Goal: Transaction & Acquisition: Book appointment/travel/reservation

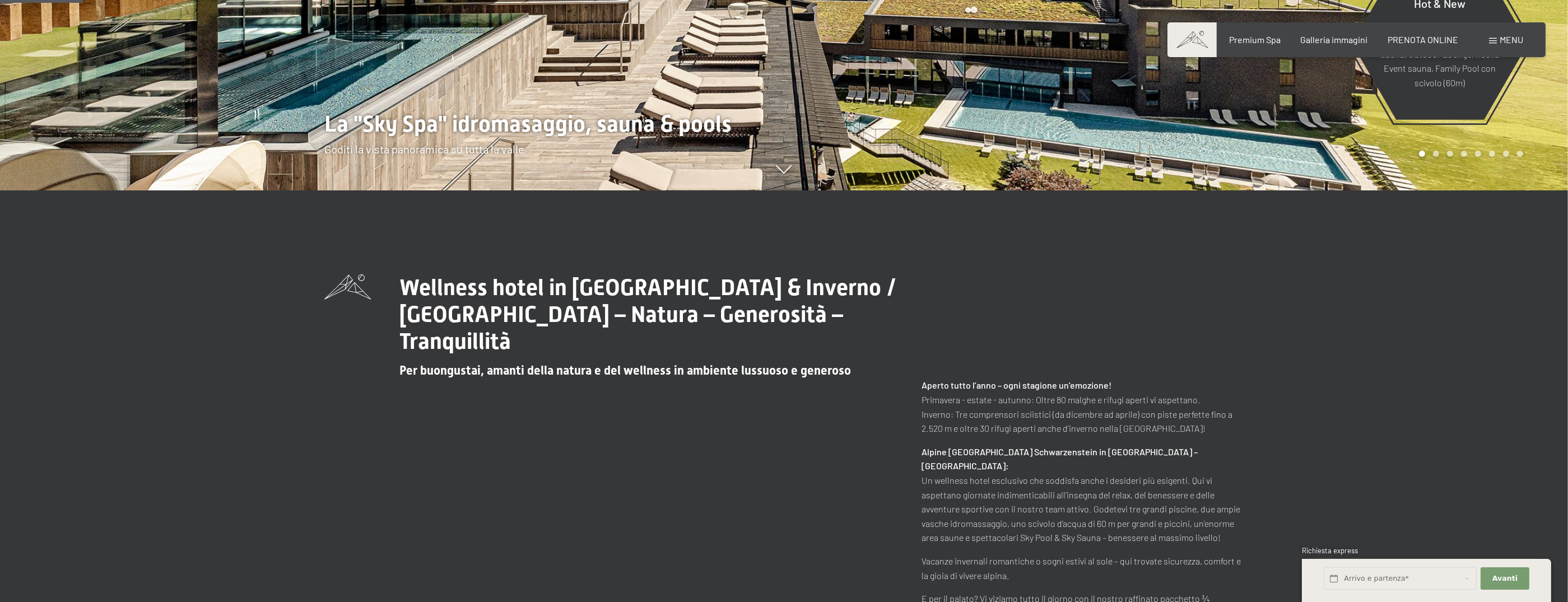
scroll to position [118, 0]
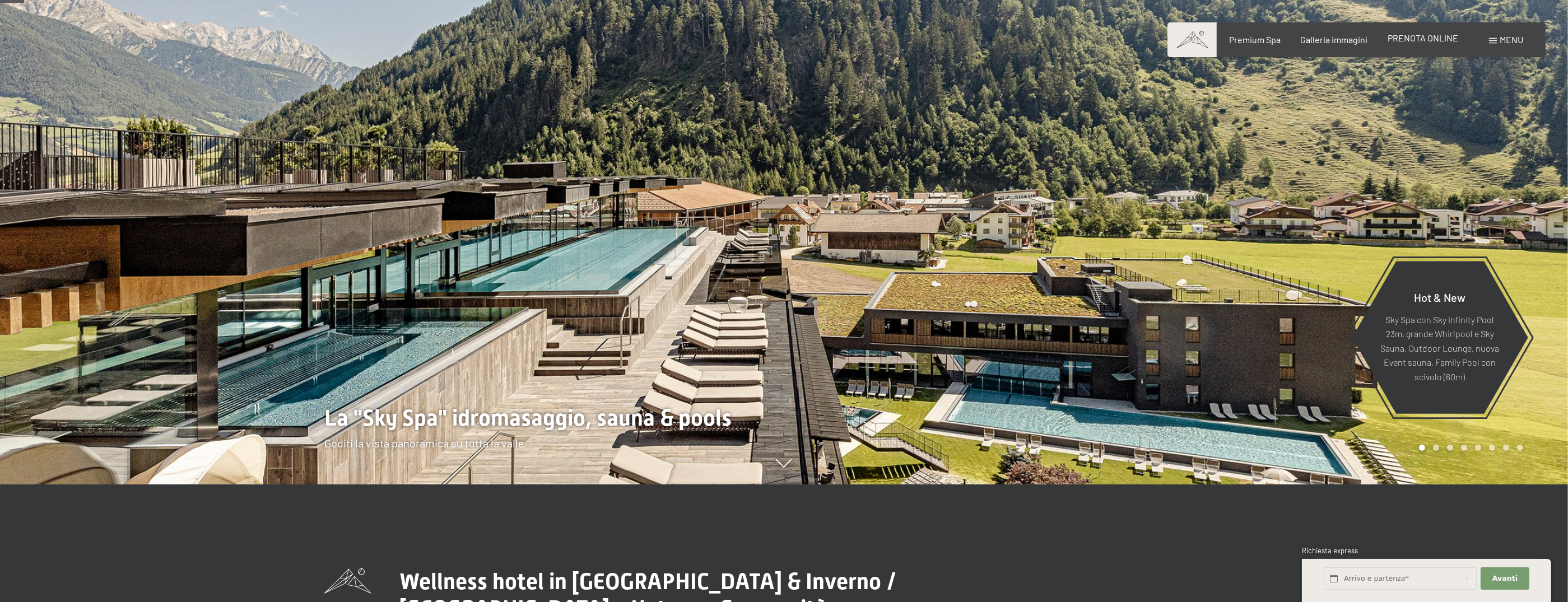
click at [1433, 44] on div "PRENOTA ONLINE" at bounding box center [1423, 37] width 70 height 12
click at [1432, 39] on span "PRENOTA ONLINE" at bounding box center [1423, 37] width 70 height 11
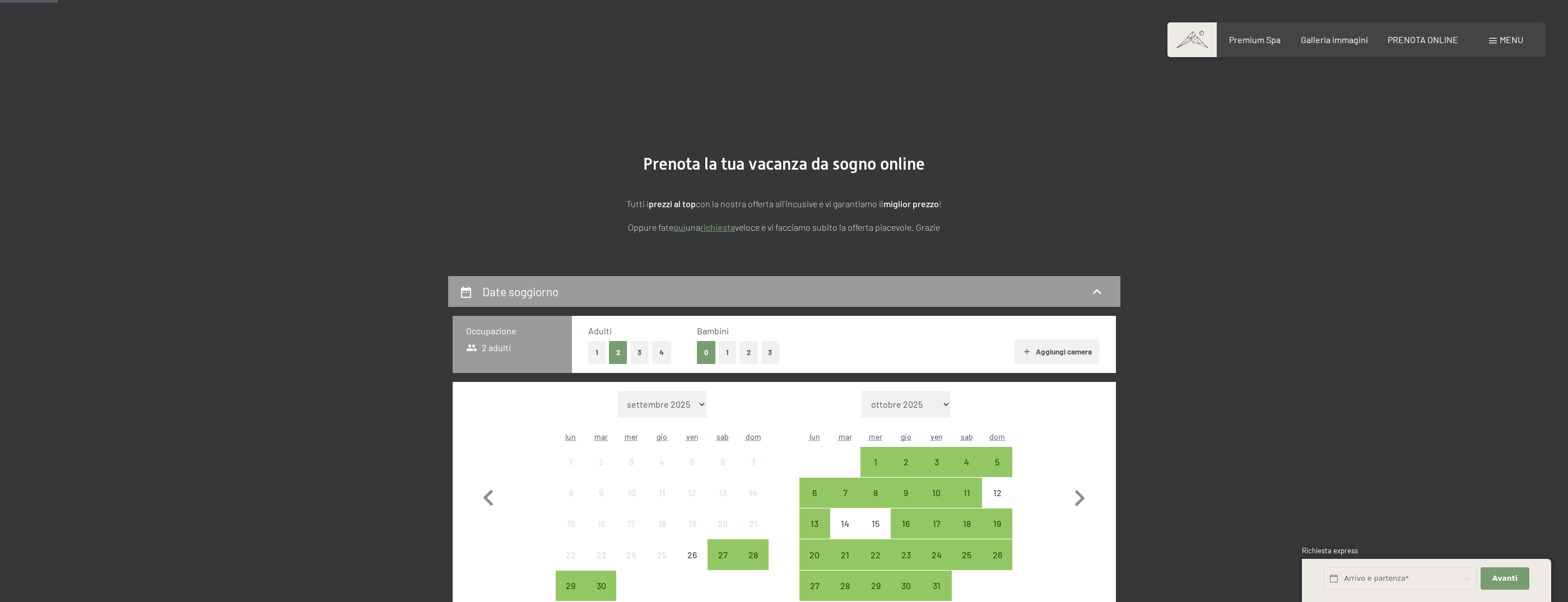
scroll to position [235, 0]
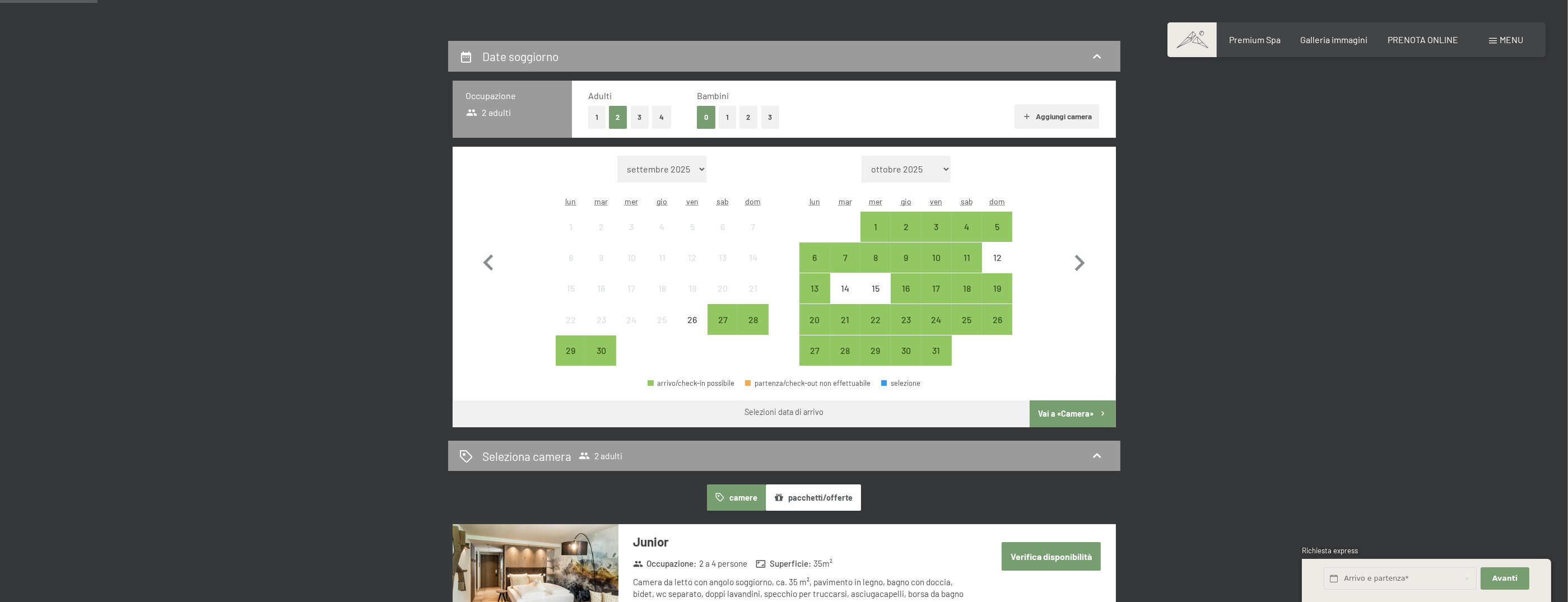
click at [747, 113] on button "2" at bounding box center [749, 117] width 19 height 23
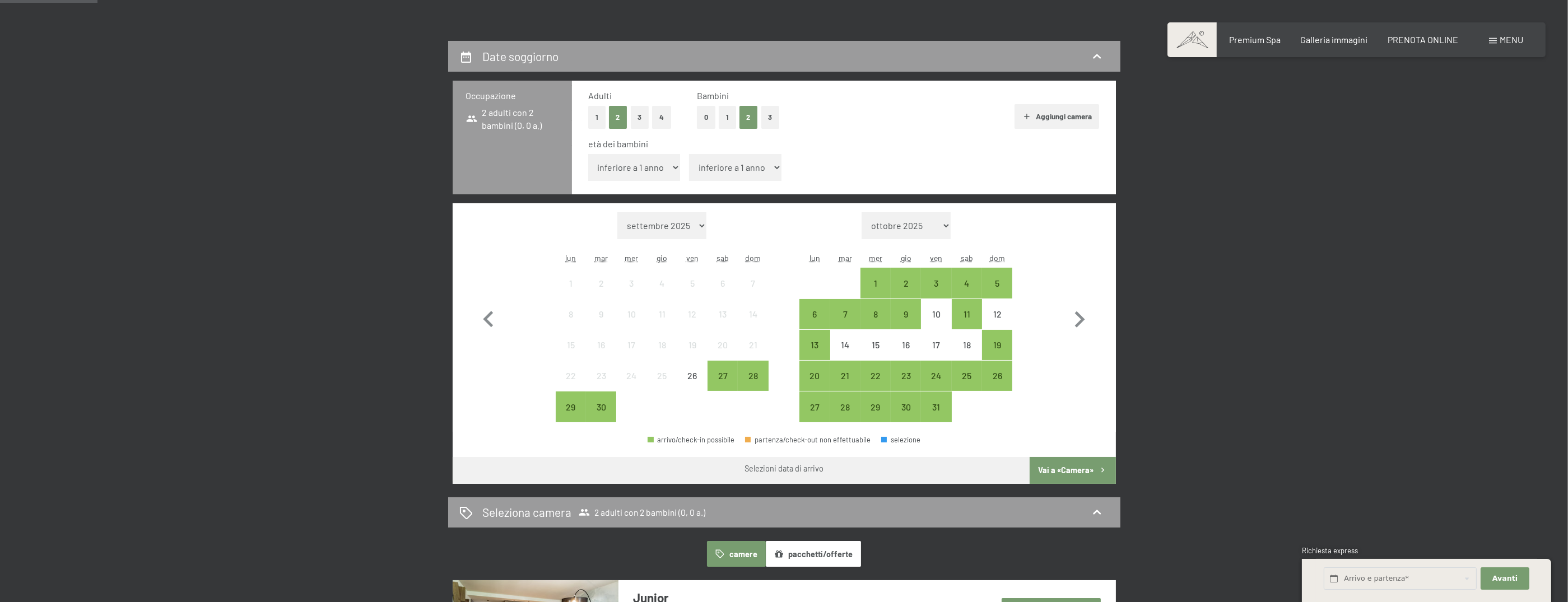
click at [689, 154] on select "inferiore a 1 anno 1 anno 2 anni 3 anni 4 anni 5 anni 6 anni 7 anni 8 anni 9 an…" at bounding box center [735, 167] width 93 height 27
select select "3"
click option "3 anni" at bounding box center [0, 0] width 0 height 0
click at [1002, 343] on div "19" at bounding box center [997, 354] width 28 height 28
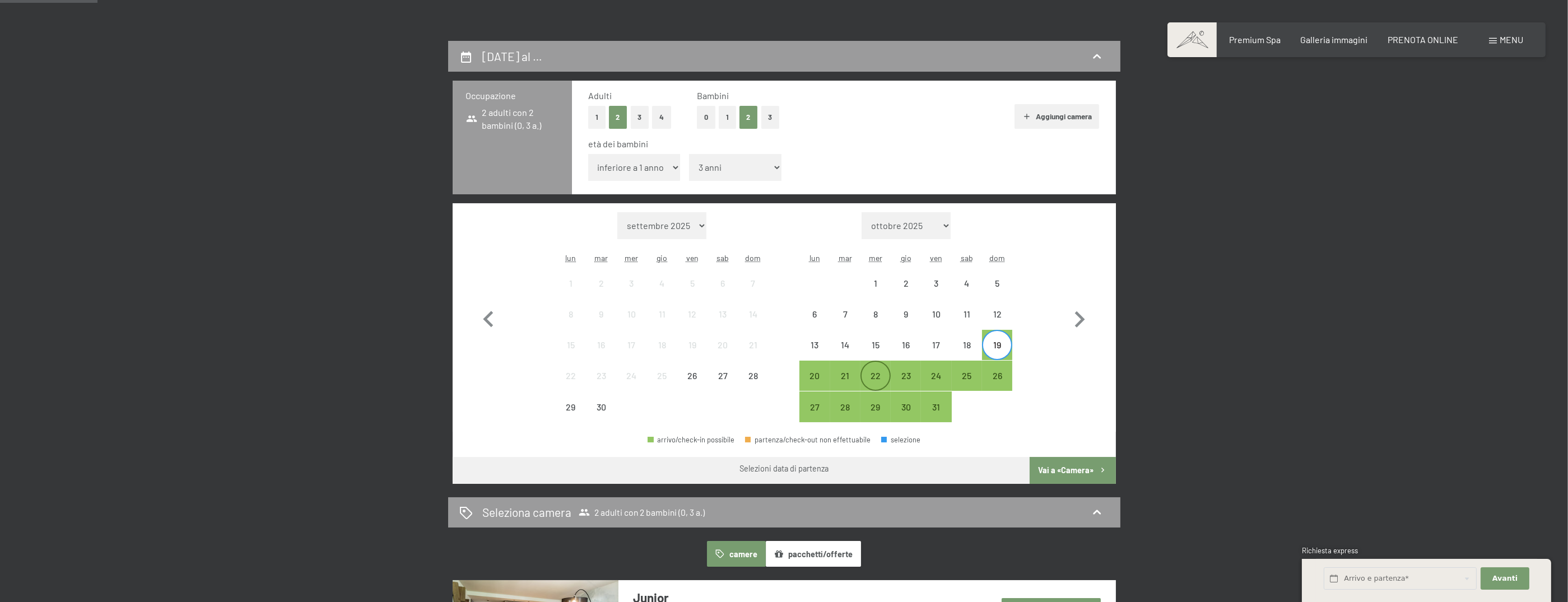
click at [876, 375] on div "22" at bounding box center [875, 385] width 28 height 28
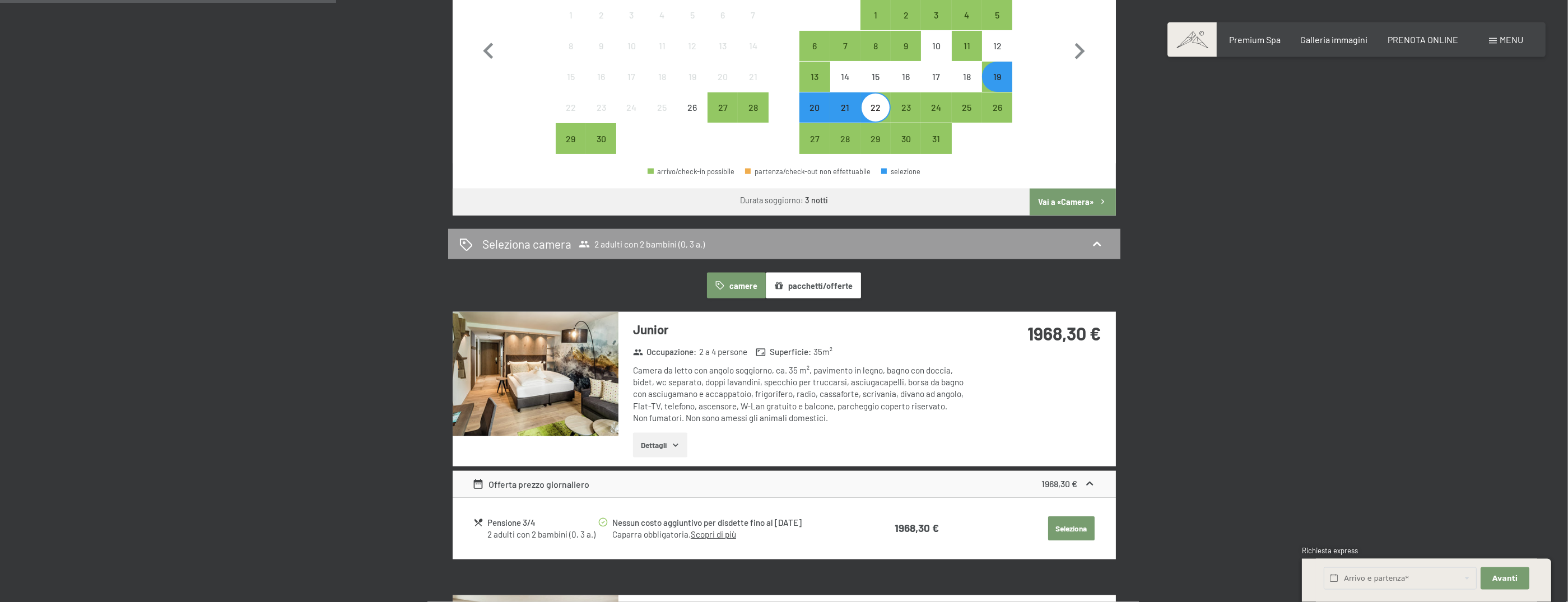
scroll to position [588, 0]
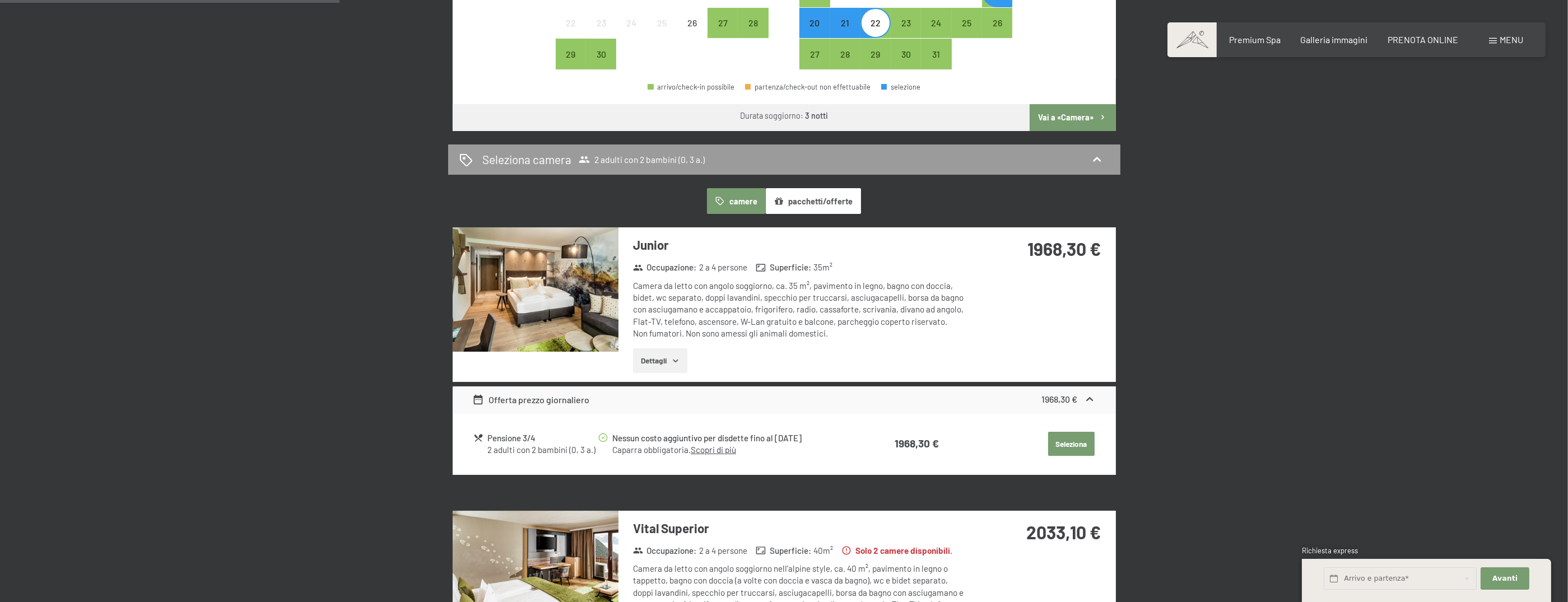
click at [675, 355] on button "Dettagli" at bounding box center [661, 360] width 55 height 24
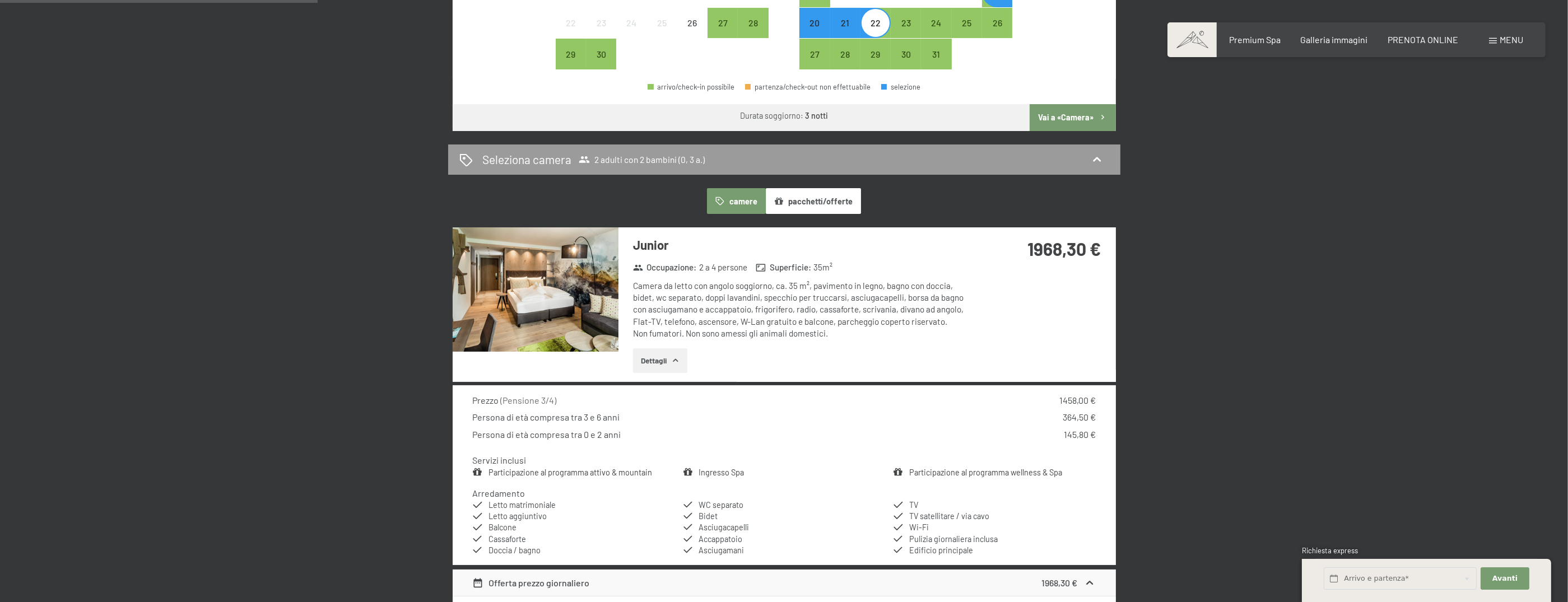
click at [601, 256] on img at bounding box center [536, 289] width 166 height 124
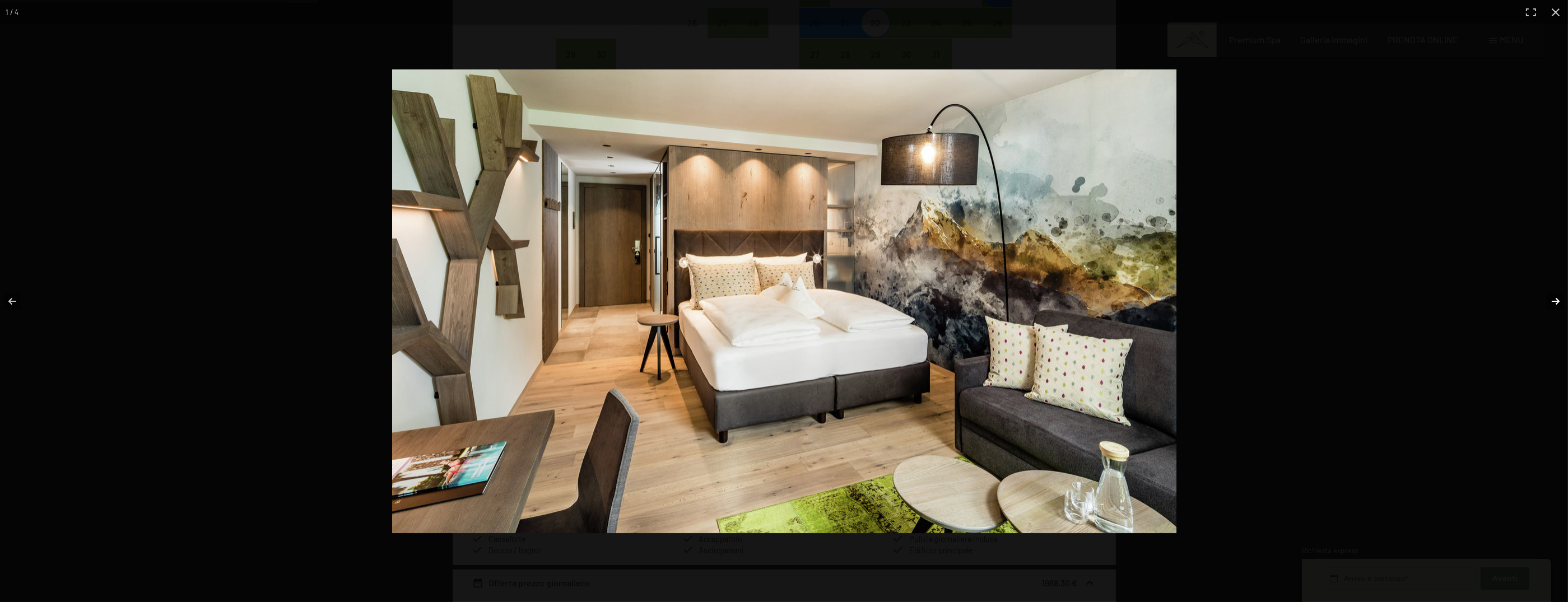
click at [1562, 307] on button "button" at bounding box center [1549, 301] width 39 height 56
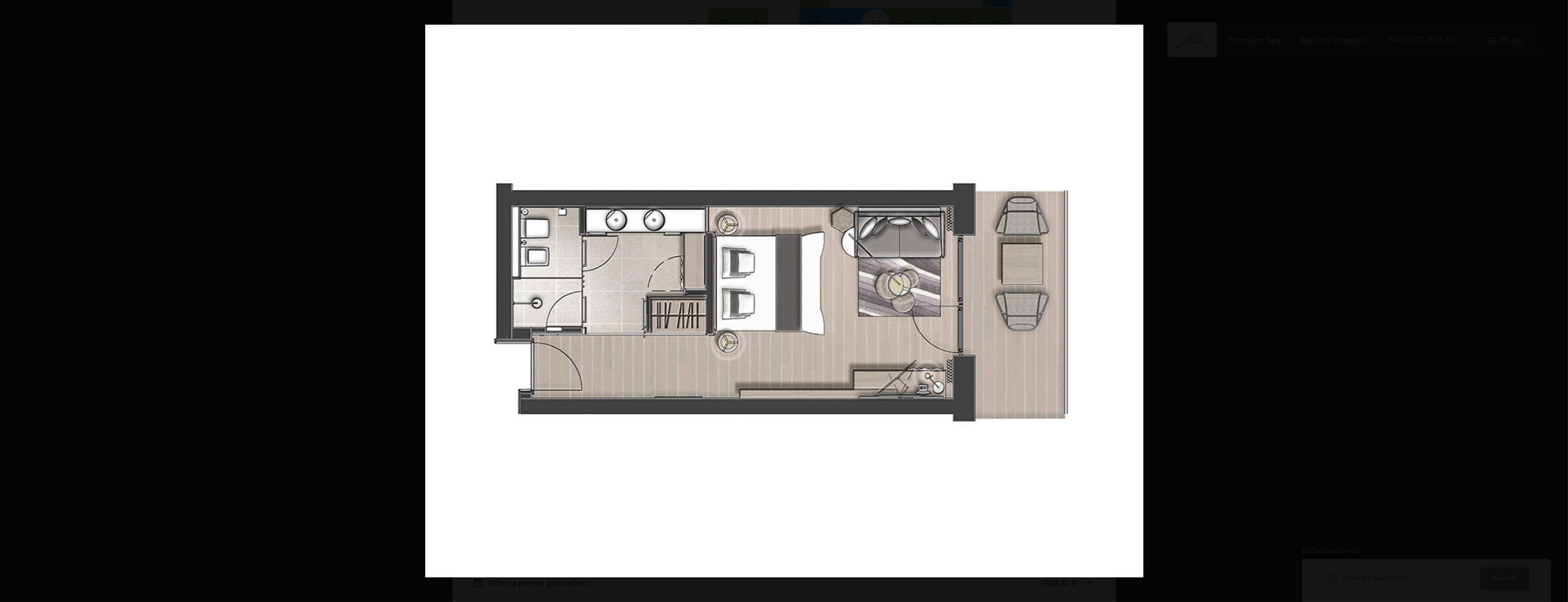
click at [1562, 307] on button "button" at bounding box center [1549, 301] width 39 height 56
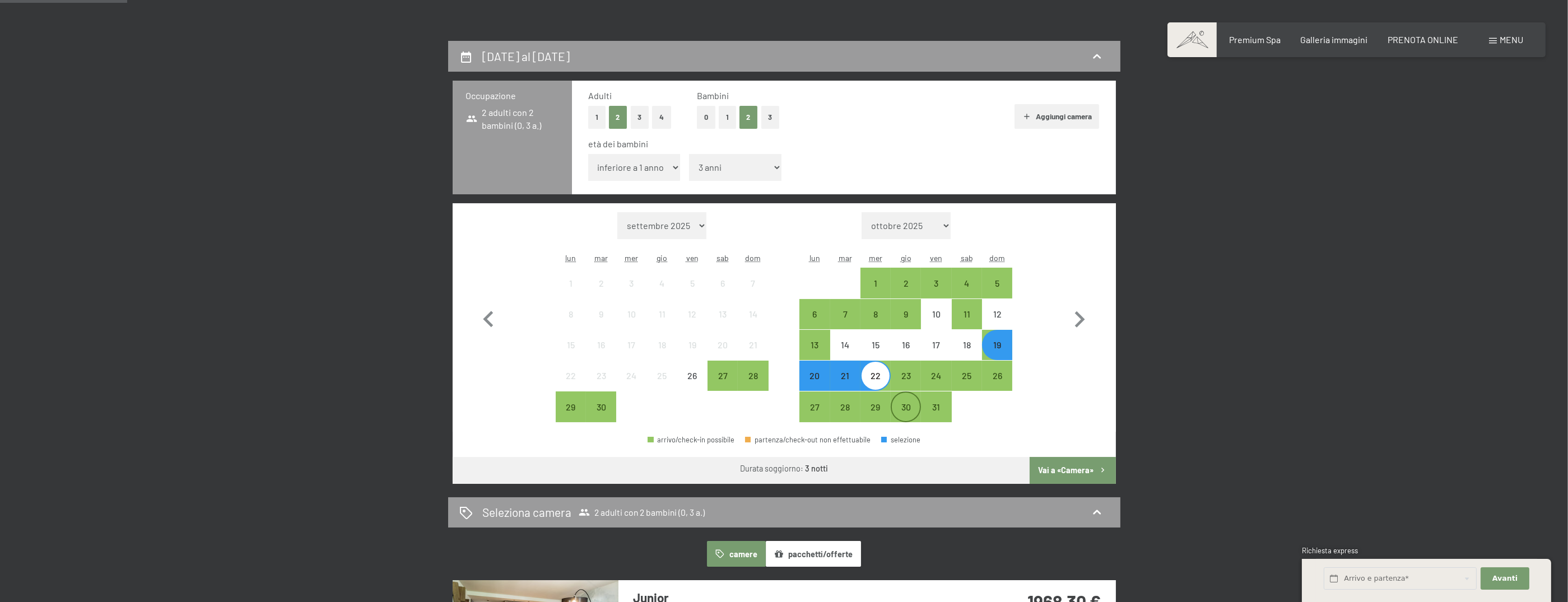
scroll to position [0, 0]
